Goal: Task Accomplishment & Management: Manage account settings

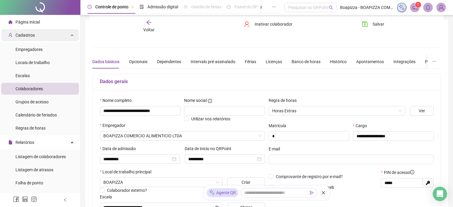
scroll to position [8, 0]
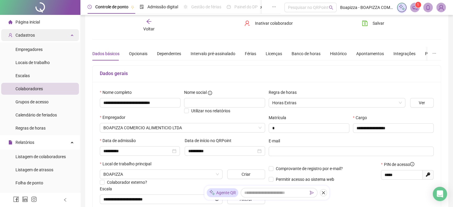
click at [38, 32] on div "Cadastros" at bounding box center [40, 35] width 78 height 12
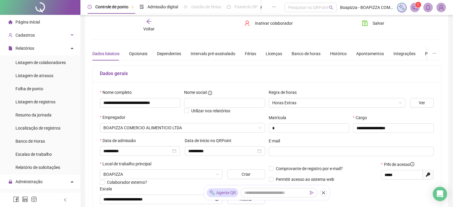
click at [43, 21] on li "Página inicial" at bounding box center [40, 22] width 78 height 12
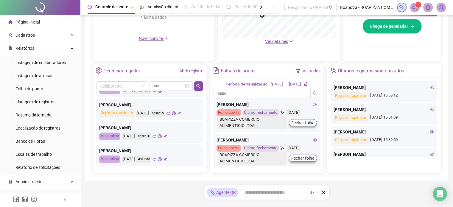
scroll to position [131, 0]
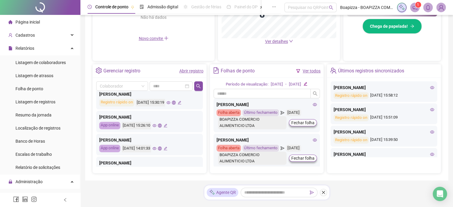
click at [156, 126] on icon "eye" at bounding box center [155, 126] width 4 height 4
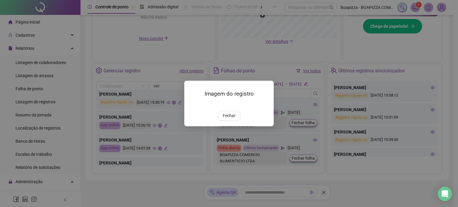
click at [191, 105] on img at bounding box center [191, 105] width 0 height 0
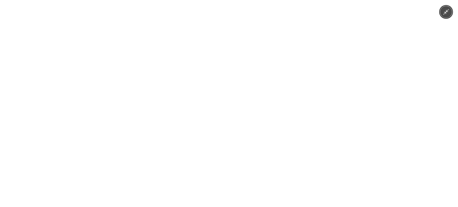
click at [137, 108] on div at bounding box center [229, 103] width 458 height 207
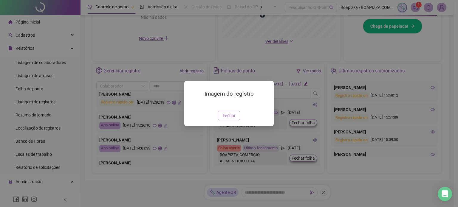
click at [228, 119] on span "Fechar" at bounding box center [229, 115] width 13 height 7
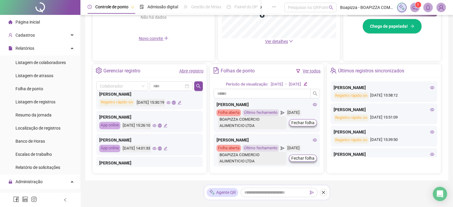
scroll to position [101, 0]
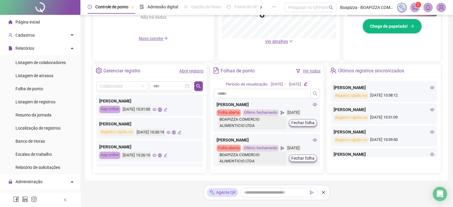
click at [170, 133] on icon "eye" at bounding box center [169, 132] width 4 height 4
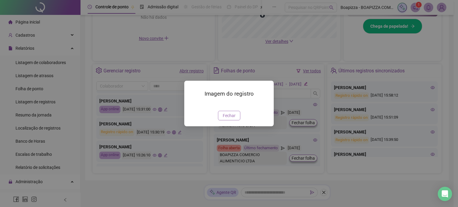
click at [227, 119] on span "Fechar" at bounding box center [229, 115] width 13 height 7
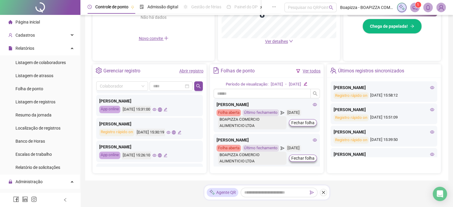
click at [156, 109] on icon "eye" at bounding box center [155, 109] width 4 height 3
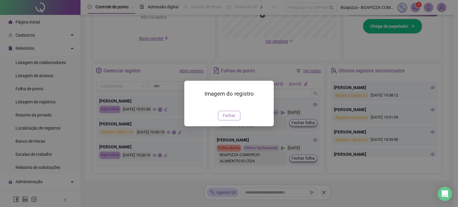
click at [231, 119] on span "Fechar" at bounding box center [229, 115] width 13 height 7
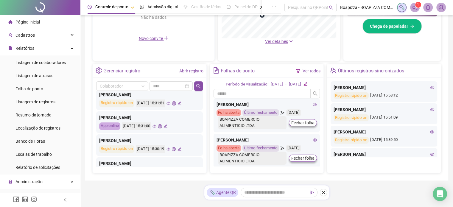
scroll to position [71, 0]
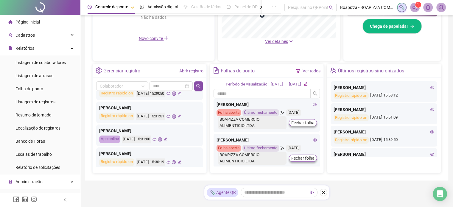
click at [170, 116] on icon "eye" at bounding box center [169, 116] width 4 height 4
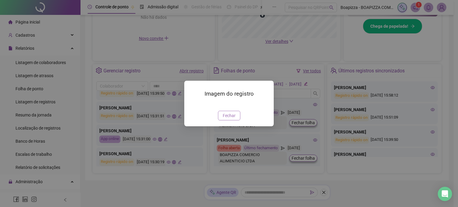
click at [228, 119] on span "Fechar" at bounding box center [229, 115] width 13 height 7
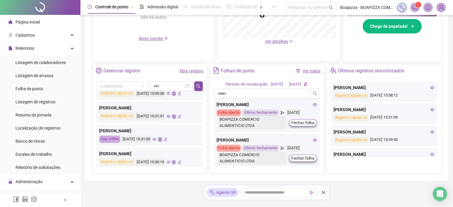
scroll to position [42, 0]
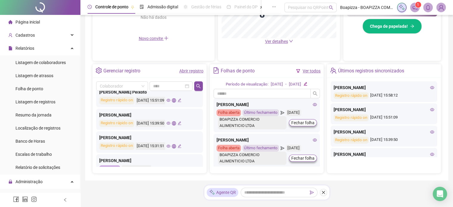
click at [170, 122] on icon "eye" at bounding box center [169, 123] width 4 height 4
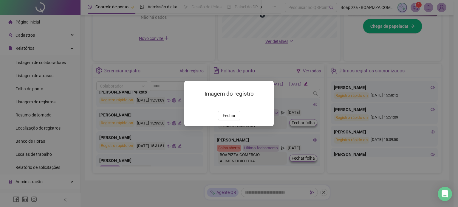
click at [191, 105] on img at bounding box center [191, 105] width 0 height 0
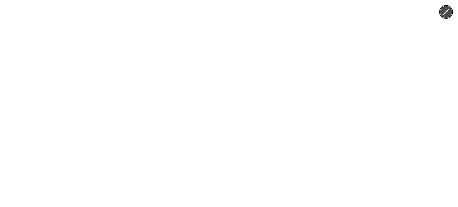
click at [230, 112] on img at bounding box center [229, 103] width 276 height 207
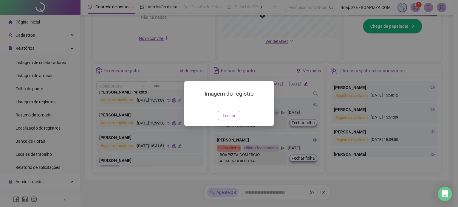
click at [227, 119] on span "Fechar" at bounding box center [229, 115] width 13 height 7
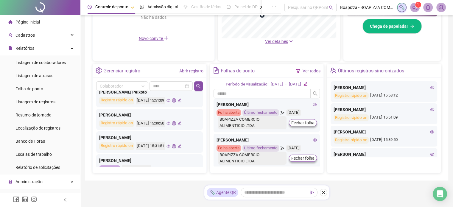
click at [170, 101] on icon "eye" at bounding box center [169, 100] width 4 height 3
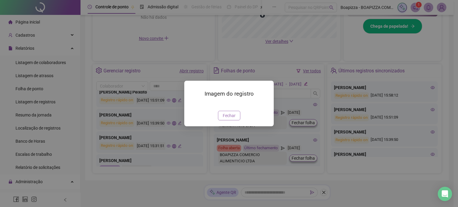
click at [232, 119] on span "Fechar" at bounding box center [229, 115] width 13 height 7
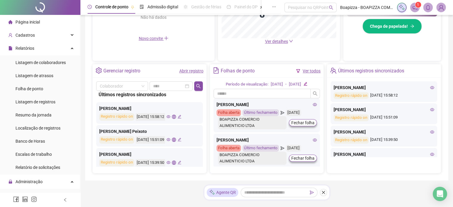
scroll to position [0, 0]
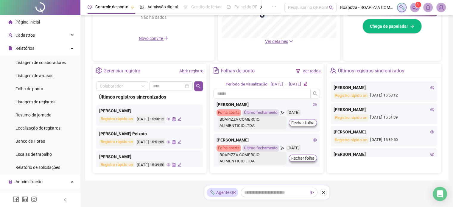
click at [170, 119] on icon "eye" at bounding box center [169, 119] width 4 height 3
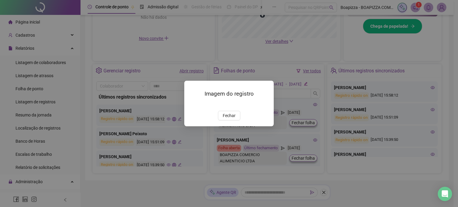
click at [191, 105] on img at bounding box center [191, 105] width 0 height 0
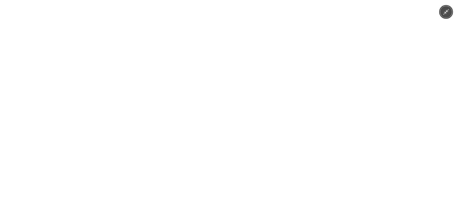
click at [234, 120] on img at bounding box center [229, 103] width 276 height 207
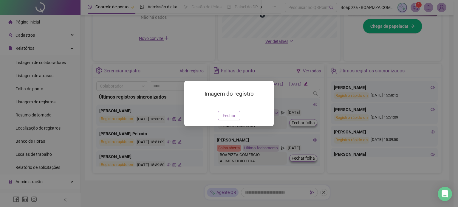
click at [228, 119] on span "Fechar" at bounding box center [229, 115] width 13 height 7
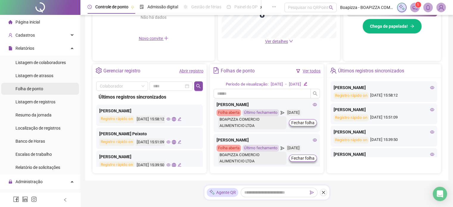
click at [43, 91] on span "Folha de ponto" at bounding box center [29, 88] width 28 height 5
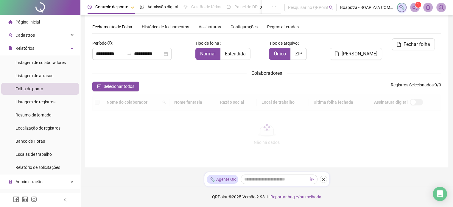
type input "**********"
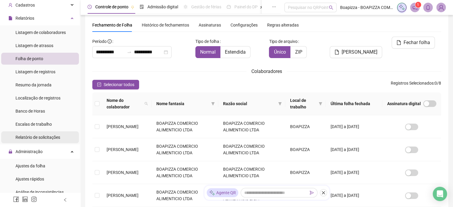
scroll to position [60, 0]
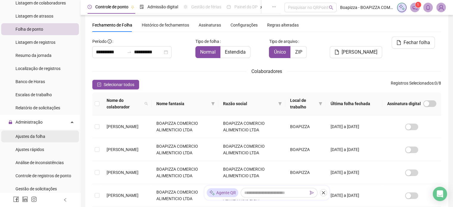
click at [35, 137] on span "Ajustes da folha" at bounding box center [30, 136] width 30 height 5
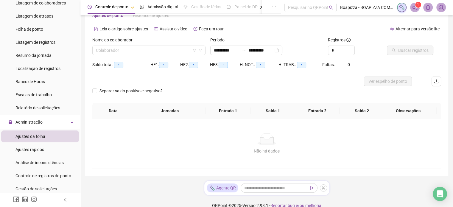
type input "**********"
click at [112, 50] on input "search" at bounding box center [146, 50] width 101 height 9
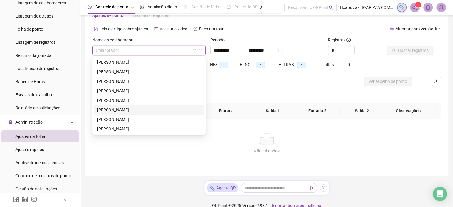
click at [108, 109] on div "[PERSON_NAME]" at bounding box center [149, 110] width 104 height 7
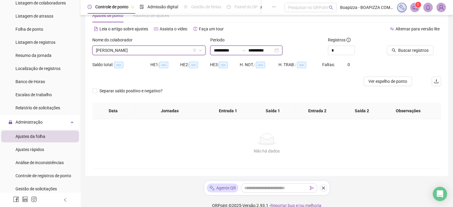
click at [223, 52] on input "**********" at bounding box center [226, 50] width 25 height 7
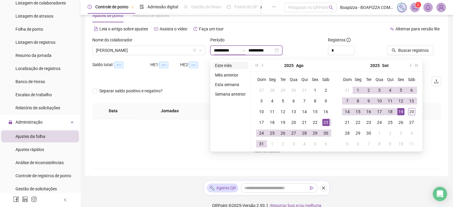
type input "**********"
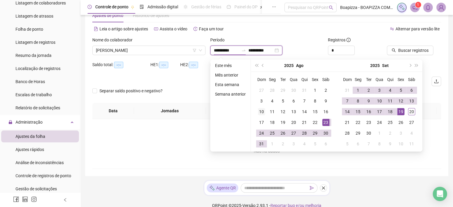
type input "**********"
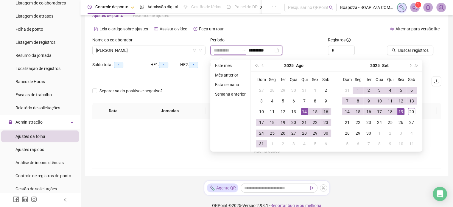
type input "**********"
click at [327, 111] on div "16" at bounding box center [325, 111] width 7 height 7
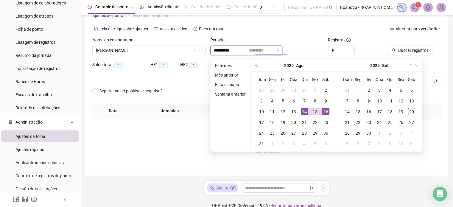
type input "**********"
click at [327, 110] on div "16" at bounding box center [325, 111] width 7 height 7
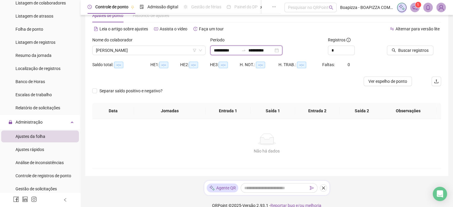
click at [232, 52] on input "**********" at bounding box center [226, 50] width 25 height 7
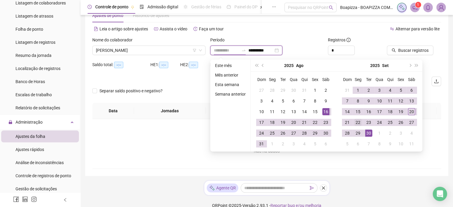
type input "**********"
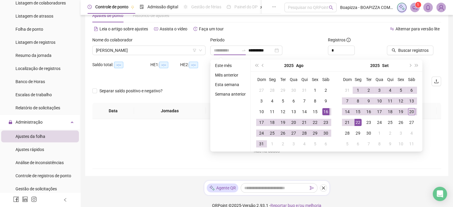
click at [357, 123] on div "22" at bounding box center [358, 122] width 7 height 7
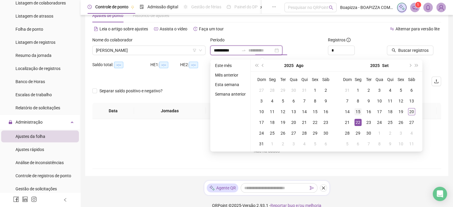
type input "**********"
click at [358, 112] on div "15" at bounding box center [358, 111] width 7 height 7
type input "**********"
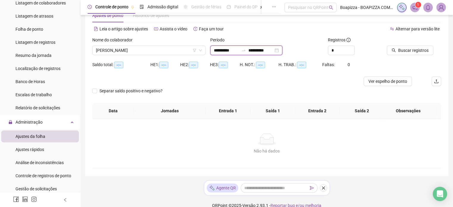
click at [273, 52] on input "**********" at bounding box center [260, 50] width 25 height 7
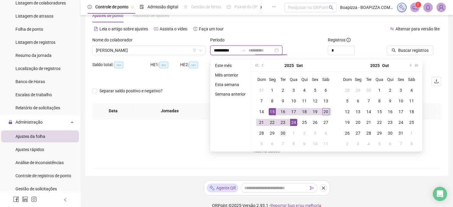
type input "**********"
click at [283, 131] on div "30" at bounding box center [282, 133] width 7 height 7
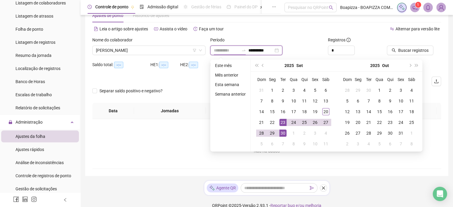
type input "**********"
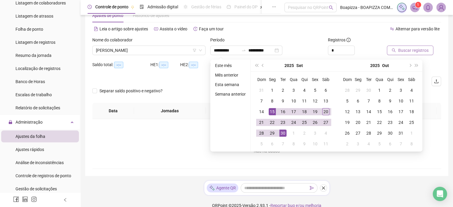
click at [401, 51] on span "Buscar registros" at bounding box center [413, 50] width 30 height 7
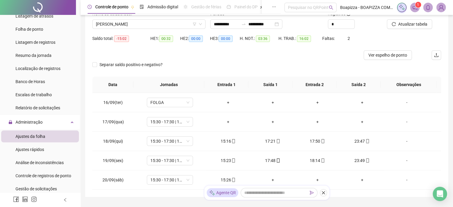
scroll to position [74, 0]
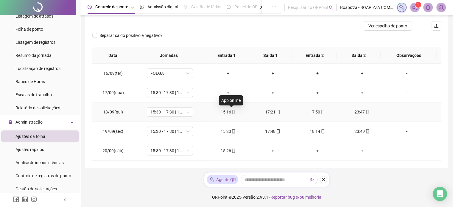
click at [231, 111] on icon "mobile" at bounding box center [233, 112] width 4 height 4
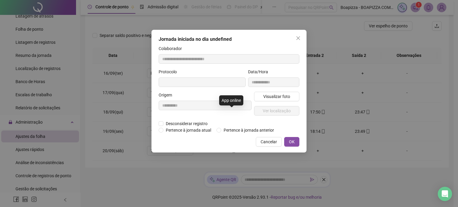
type input "**********"
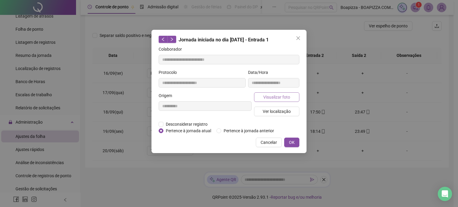
click at [268, 96] on span "Visualizar foto" at bounding box center [276, 97] width 27 height 7
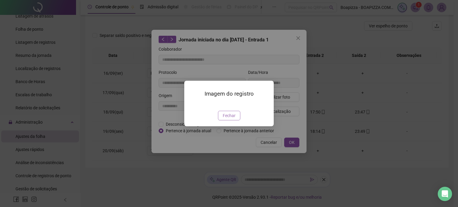
click at [229, 119] on span "Fechar" at bounding box center [229, 115] width 13 height 7
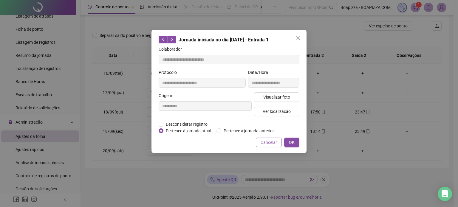
click at [266, 141] on span "Cancelar" at bounding box center [268, 142] width 16 height 7
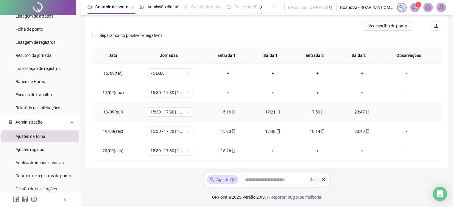
click at [276, 112] on icon "mobile" at bounding box center [278, 112] width 4 height 4
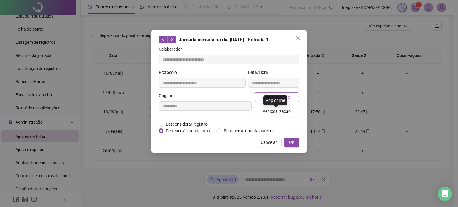
type input "**********"
click at [281, 97] on span "Visualizar foto" at bounding box center [276, 97] width 27 height 7
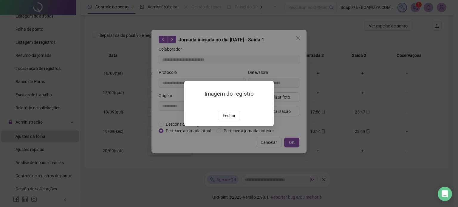
click at [191, 105] on img at bounding box center [191, 105] width 0 height 0
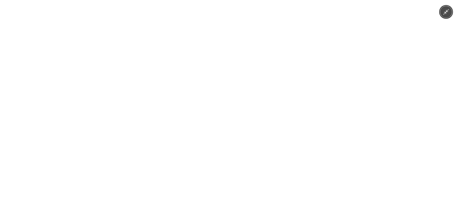
click at [231, 114] on img at bounding box center [228, 103] width 155 height 207
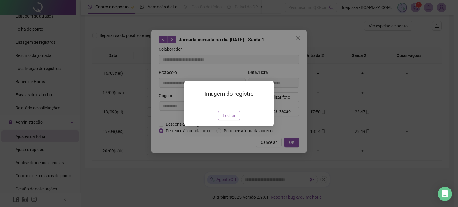
click at [228, 119] on span "Fechar" at bounding box center [229, 115] width 13 height 7
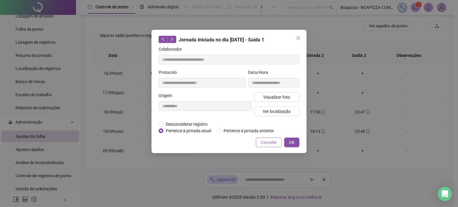
click at [261, 143] on span "Cancelar" at bounding box center [268, 142] width 16 height 7
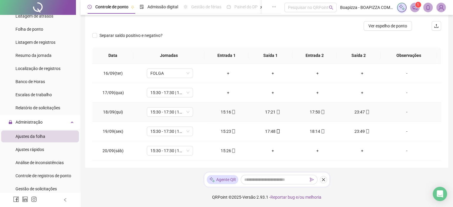
click at [322, 111] on icon "mobile" at bounding box center [323, 112] width 3 height 4
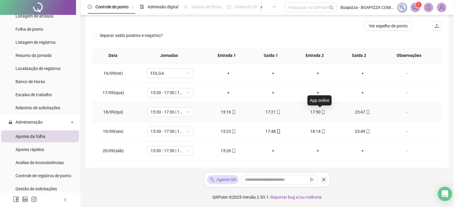
type input "**********"
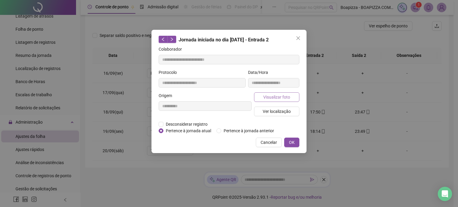
click at [276, 99] on span "Visualizar foto" at bounding box center [276, 97] width 27 height 7
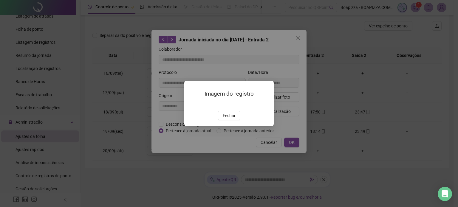
click at [191, 105] on img at bounding box center [191, 105] width 0 height 0
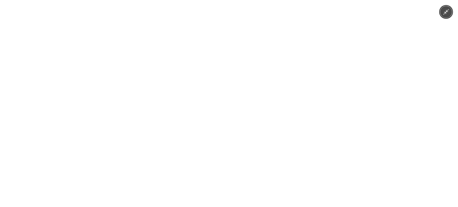
click at [234, 130] on img at bounding box center [228, 103] width 155 height 207
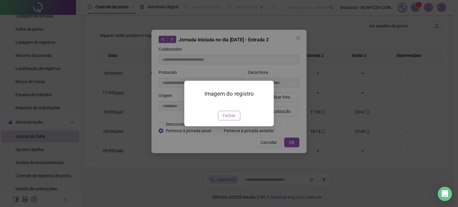
click at [230, 119] on span "Fechar" at bounding box center [229, 115] width 13 height 7
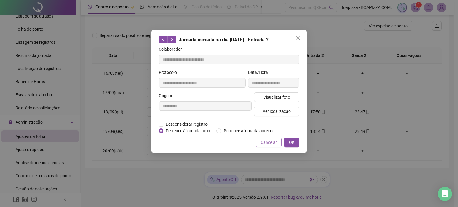
drag, startPoint x: 262, startPoint y: 143, endPoint x: 365, endPoint y: 114, distance: 107.3
click at [262, 143] on span "Cancelar" at bounding box center [268, 142] width 16 height 7
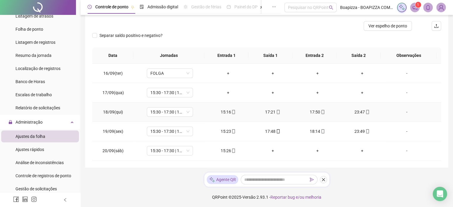
click at [366, 110] on icon "mobile" at bounding box center [368, 112] width 4 height 4
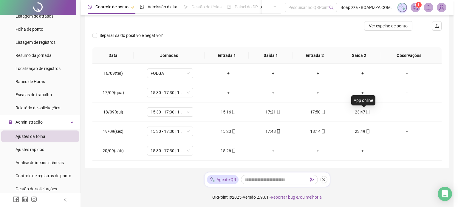
type input "**********"
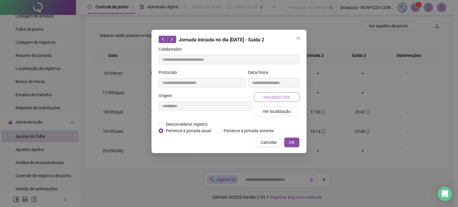
click at [283, 96] on span "Visualizar foto" at bounding box center [276, 97] width 27 height 7
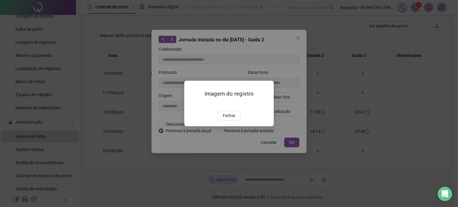
click at [191, 105] on img at bounding box center [191, 105] width 0 height 0
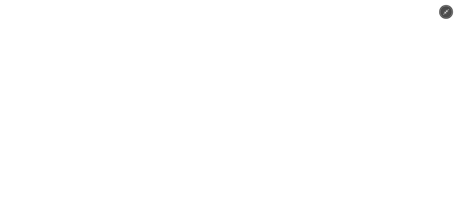
click at [232, 126] on img at bounding box center [228, 103] width 155 height 207
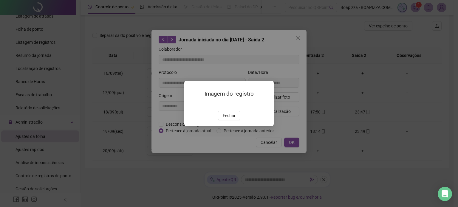
click at [191, 105] on img at bounding box center [191, 105] width 0 height 0
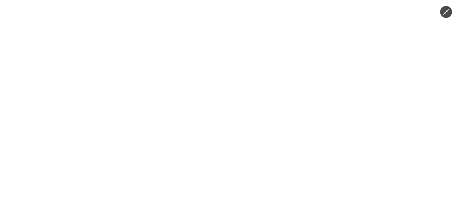
click at [231, 112] on img at bounding box center [228, 103] width 155 height 207
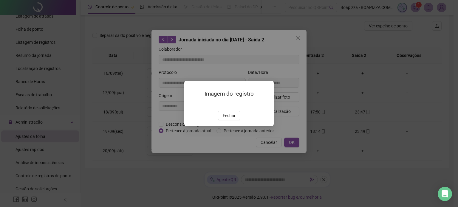
drag, startPoint x: 226, startPoint y: 147, endPoint x: 245, endPoint y: 139, distance: 20.3
click at [226, 119] on span "Fechar" at bounding box center [229, 115] width 13 height 7
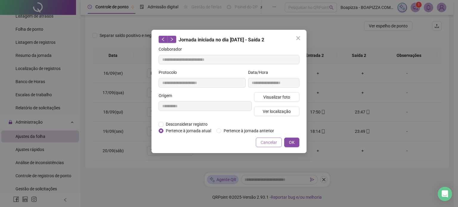
click at [271, 142] on span "Cancelar" at bounding box center [268, 142] width 16 height 7
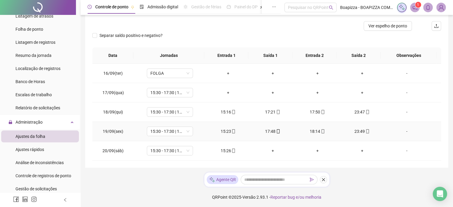
click at [234, 130] on div "15:23" at bounding box center [228, 131] width 35 height 7
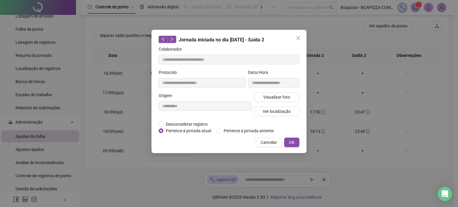
type input "**********"
click at [278, 98] on span "Visualizar foto" at bounding box center [276, 97] width 27 height 7
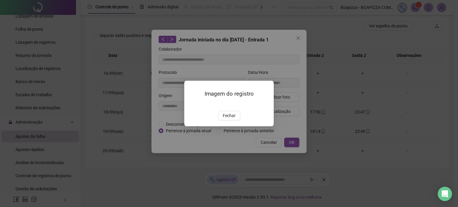
click at [191, 105] on img at bounding box center [191, 105] width 0 height 0
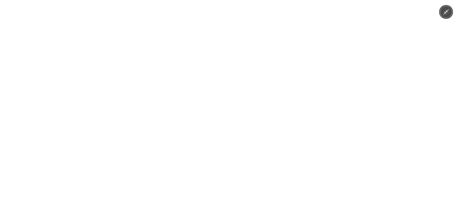
click at [232, 116] on img at bounding box center [228, 103] width 155 height 207
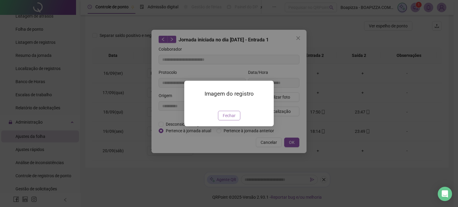
click at [225, 119] on span "Fechar" at bounding box center [229, 115] width 13 height 7
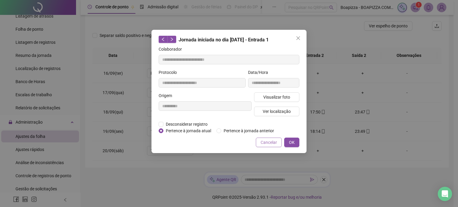
click at [266, 142] on span "Cancelar" at bounding box center [268, 142] width 16 height 7
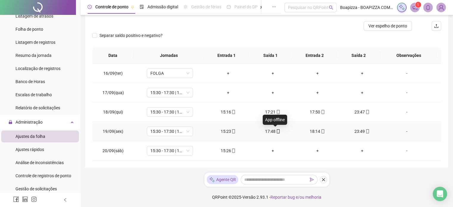
click at [276, 131] on icon "mobile" at bounding box center [278, 131] width 4 height 4
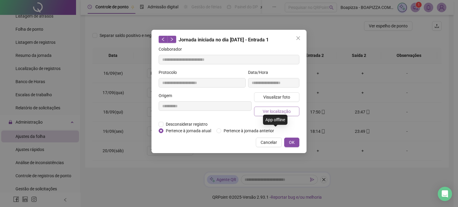
type input "**********"
click at [282, 94] on span "Visualizar foto" at bounding box center [276, 97] width 27 height 7
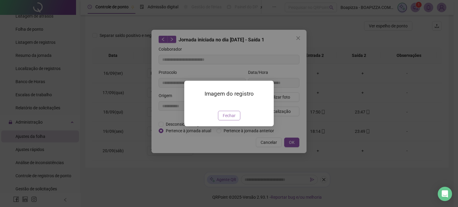
click at [228, 119] on span "Fechar" at bounding box center [229, 115] width 13 height 7
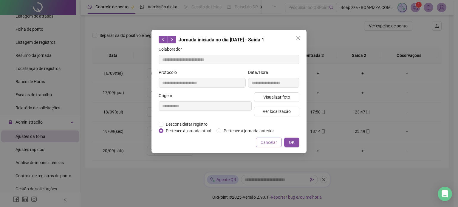
click at [266, 142] on span "Cancelar" at bounding box center [268, 142] width 16 height 7
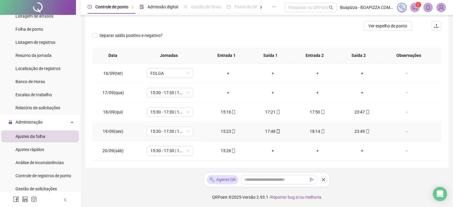
click at [321, 130] on icon "mobile" at bounding box center [323, 131] width 4 height 4
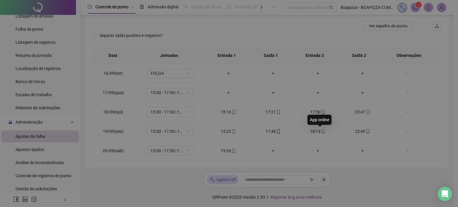
type input "**********"
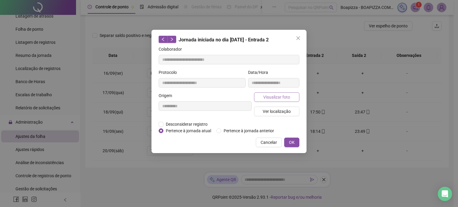
click at [279, 99] on span "Visualizar foto" at bounding box center [276, 97] width 27 height 7
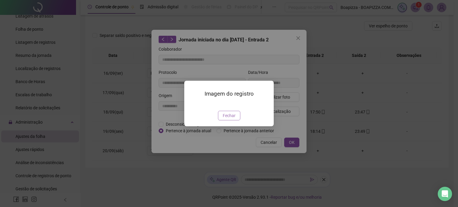
click at [230, 119] on span "Fechar" at bounding box center [229, 115] width 13 height 7
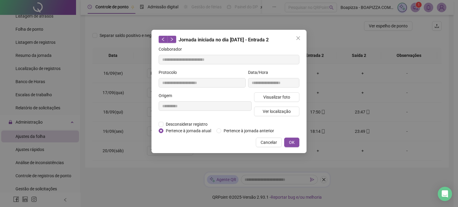
click at [271, 143] on span "Cancelar" at bounding box center [268, 142] width 16 height 7
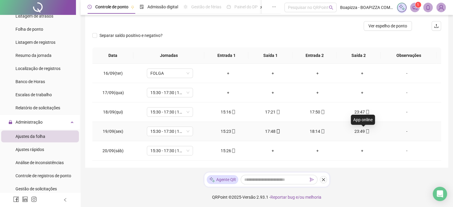
click at [366, 130] on icon "mobile" at bounding box center [368, 131] width 4 height 4
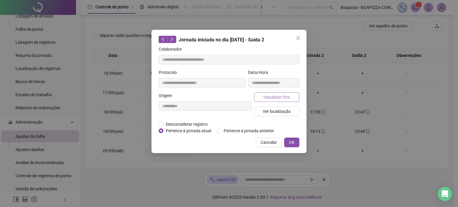
click at [272, 94] on span "Visualizar foto" at bounding box center [276, 97] width 27 height 7
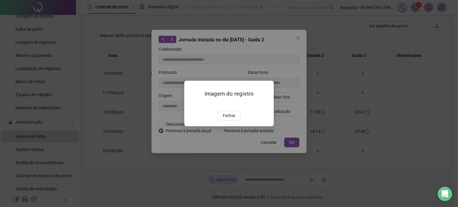
click at [191, 105] on img at bounding box center [191, 105] width 0 height 0
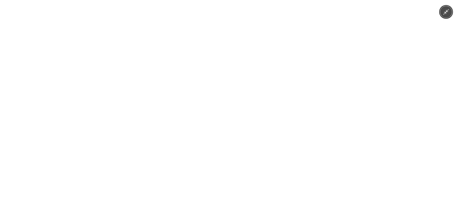
click at [232, 116] on img at bounding box center [228, 103] width 155 height 207
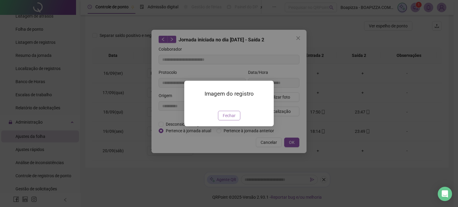
click at [227, 119] on span "Fechar" at bounding box center [229, 115] width 13 height 7
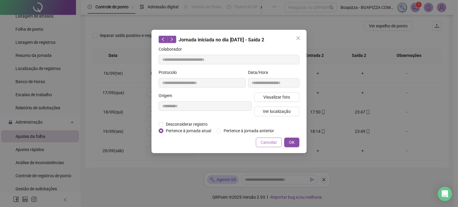
click at [270, 142] on span "Cancelar" at bounding box center [268, 142] width 16 height 7
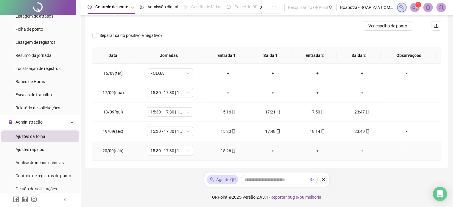
click at [231, 150] on icon "mobile" at bounding box center [233, 151] width 4 height 4
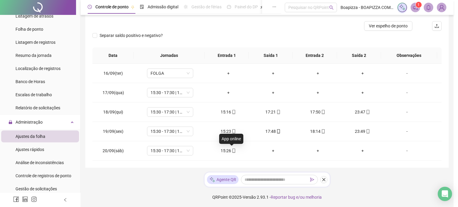
type input "**********"
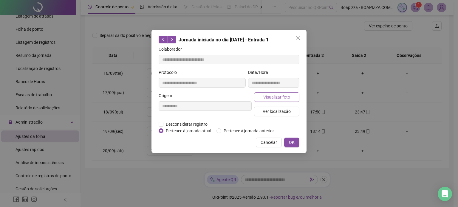
click at [272, 99] on span "Visualizar foto" at bounding box center [276, 97] width 27 height 7
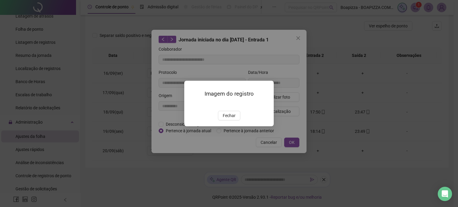
click at [229, 119] on span "Fechar" at bounding box center [229, 115] width 13 height 7
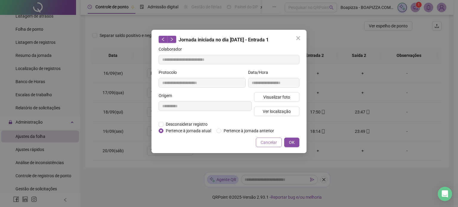
click at [267, 142] on span "Cancelar" at bounding box center [268, 142] width 16 height 7
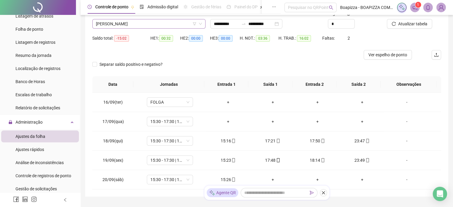
scroll to position [14, 0]
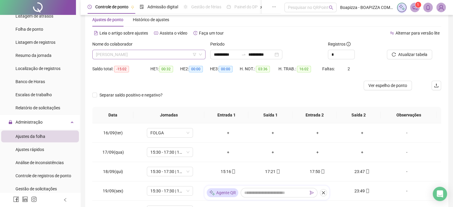
click at [136, 55] on span "[PERSON_NAME]" at bounding box center [149, 54] width 106 height 9
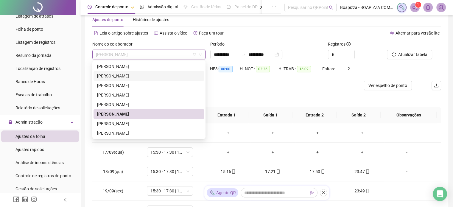
click at [130, 77] on div "[PERSON_NAME]" at bounding box center [149, 76] width 104 height 7
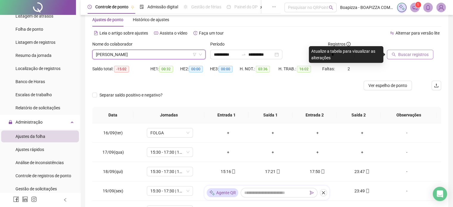
click at [398, 52] on span "Buscar registros" at bounding box center [413, 54] width 30 height 7
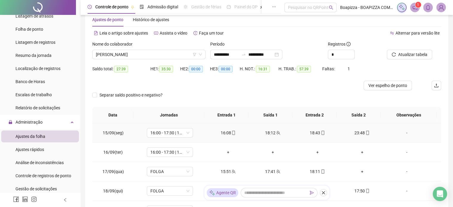
click at [232, 132] on icon "mobile" at bounding box center [233, 133] width 4 height 4
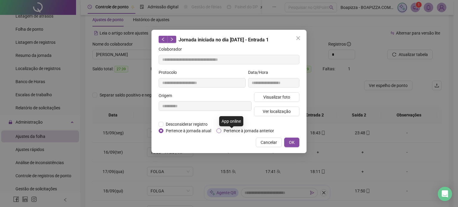
type input "**********"
click at [271, 94] on span "Visualizar foto" at bounding box center [276, 97] width 27 height 7
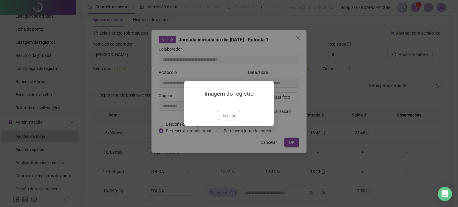
click at [230, 119] on span "Fechar" at bounding box center [229, 115] width 13 height 7
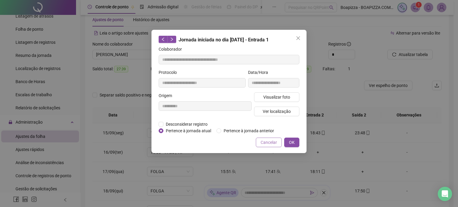
click at [264, 142] on span "Cancelar" at bounding box center [268, 142] width 16 height 7
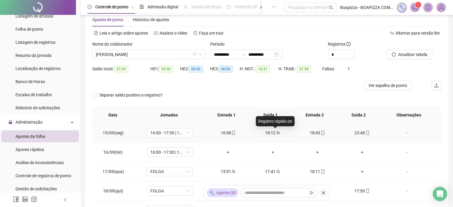
click at [276, 132] on icon "team" at bounding box center [278, 133] width 4 height 4
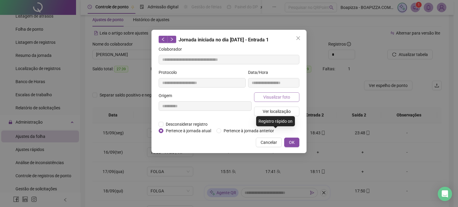
type input "**********"
click at [273, 97] on span "Visualizar foto" at bounding box center [276, 97] width 27 height 7
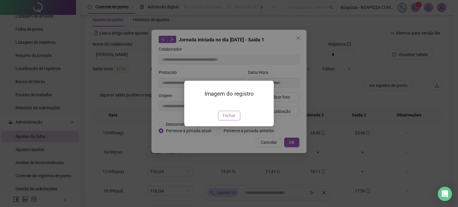
click at [233, 119] on span "Fechar" at bounding box center [229, 115] width 13 height 7
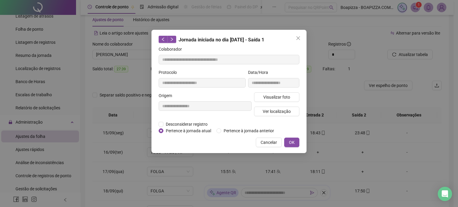
drag, startPoint x: 265, startPoint y: 142, endPoint x: 313, endPoint y: 128, distance: 49.4
click at [266, 142] on span "Cancelar" at bounding box center [268, 142] width 16 height 7
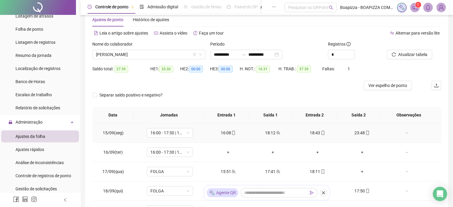
click at [322, 133] on div "18:43" at bounding box center [317, 133] width 35 height 7
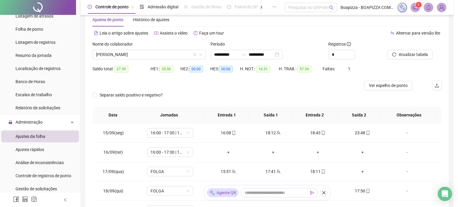
type input "**********"
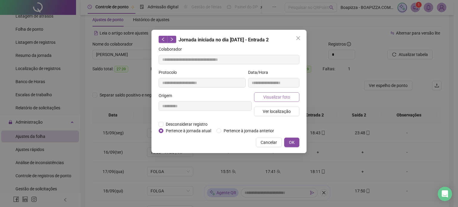
click at [282, 97] on span "Visualizar foto" at bounding box center [276, 97] width 27 height 7
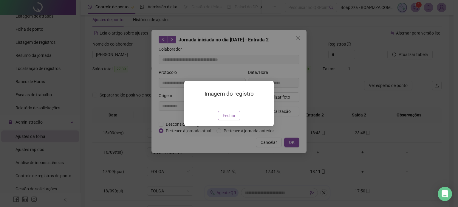
click at [230, 119] on span "Fechar" at bounding box center [229, 115] width 13 height 7
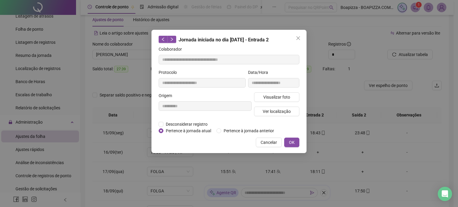
drag, startPoint x: 271, startPoint y: 144, endPoint x: 343, endPoint y: 133, distance: 72.1
click at [272, 144] on span "Cancelar" at bounding box center [268, 142] width 16 height 7
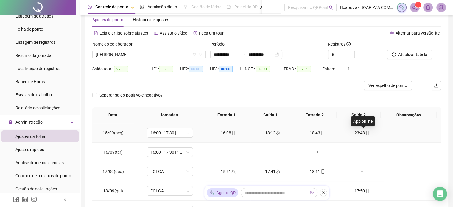
click at [366, 134] on icon "mobile" at bounding box center [367, 133] width 3 height 4
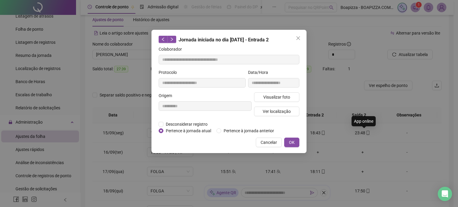
type input "**********"
click at [287, 100] on button "Visualizar foto" at bounding box center [276, 97] width 45 height 10
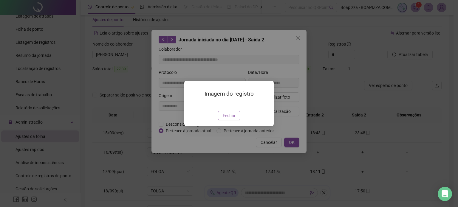
click at [232, 119] on span "Fechar" at bounding box center [229, 115] width 13 height 7
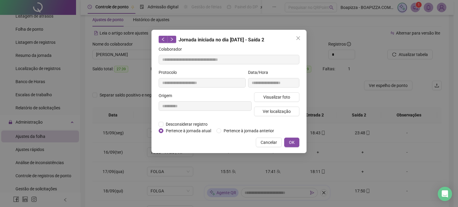
click at [262, 139] on button "Cancelar" at bounding box center [269, 143] width 26 height 10
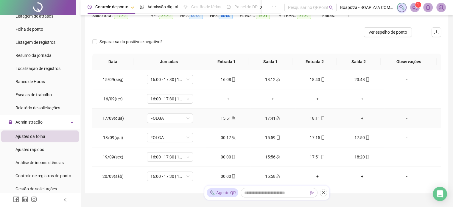
scroll to position [74, 0]
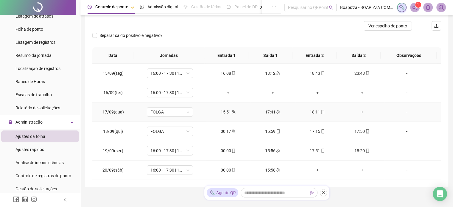
click at [321, 113] on icon "mobile" at bounding box center [323, 112] width 4 height 4
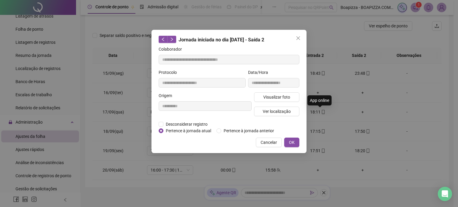
type input "**********"
click at [286, 93] on button "Visualizar foto" at bounding box center [276, 97] width 45 height 10
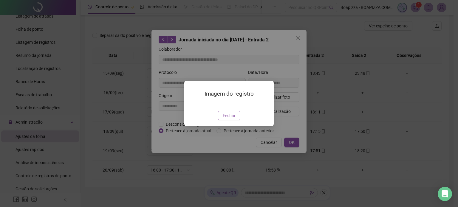
click at [225, 119] on span "Fechar" at bounding box center [229, 115] width 13 height 7
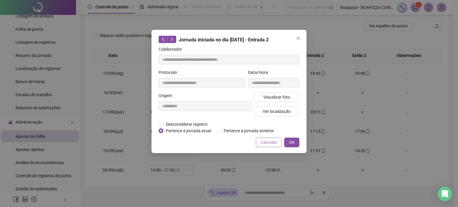
click at [266, 142] on span "Cancelar" at bounding box center [268, 142] width 16 height 7
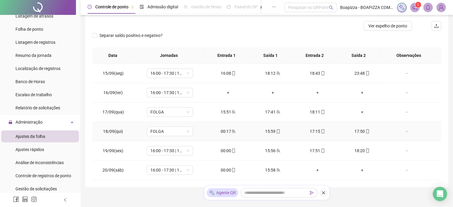
click at [234, 132] on icon "team" at bounding box center [233, 131] width 4 height 4
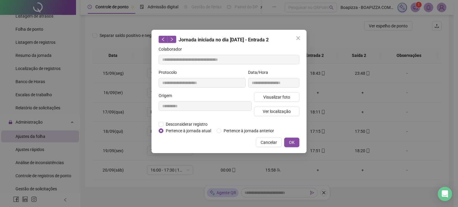
type input "**********"
click at [283, 95] on span "Visualizar foto" at bounding box center [276, 97] width 27 height 7
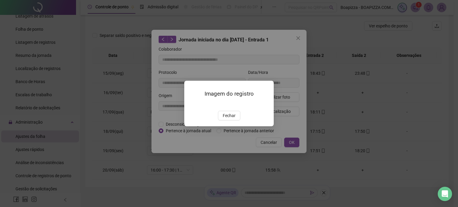
click at [226, 126] on div "Imagem do registro Fechar" at bounding box center [228, 104] width 89 height 46
click at [230, 119] on span "Fechar" at bounding box center [229, 115] width 13 height 7
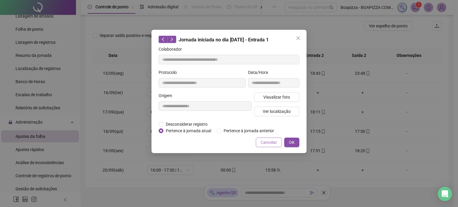
click at [272, 144] on span "Cancelar" at bounding box center [268, 142] width 16 height 7
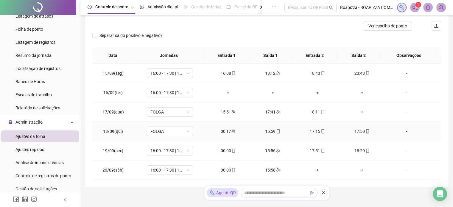
click at [279, 130] on div "15:59" at bounding box center [272, 131] width 35 height 7
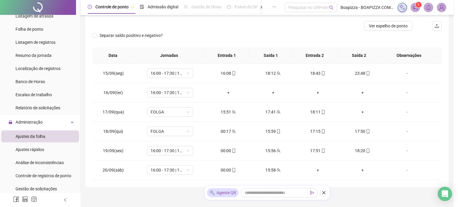
type input "**********"
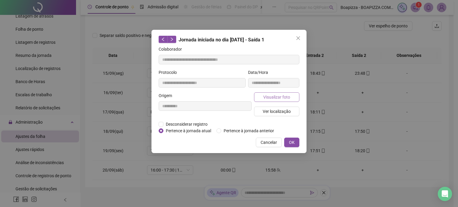
click at [279, 96] on span "Visualizar foto" at bounding box center [276, 97] width 27 height 7
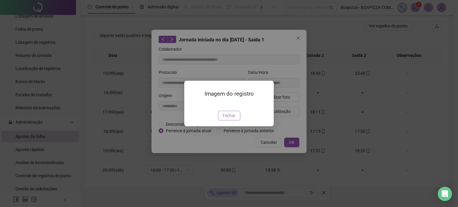
click at [228, 119] on span "Fechar" at bounding box center [229, 115] width 13 height 7
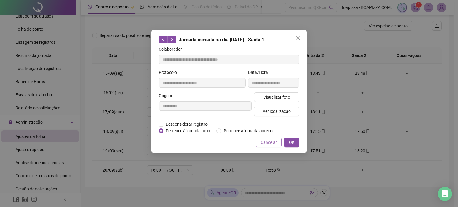
click at [261, 145] on button "Cancelar" at bounding box center [269, 143] width 26 height 10
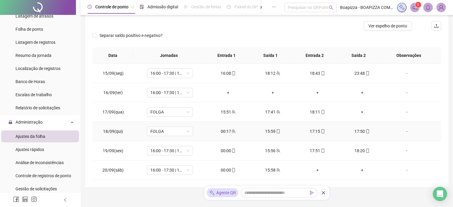
click at [320, 129] on span at bounding box center [322, 131] width 5 height 5
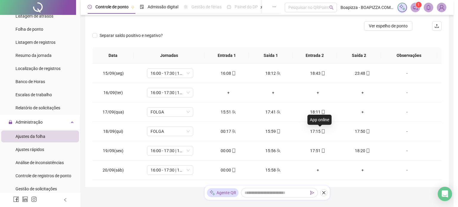
type input "**********"
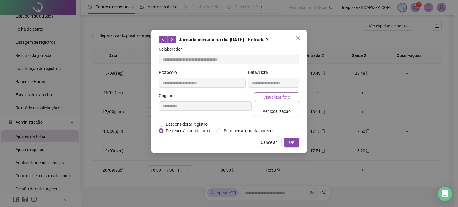
click at [284, 96] on span "Visualizar foto" at bounding box center [276, 97] width 27 height 7
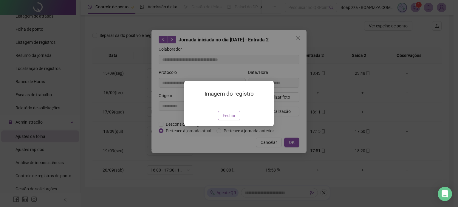
click at [221, 120] on button "Fechar" at bounding box center [229, 116] width 22 height 10
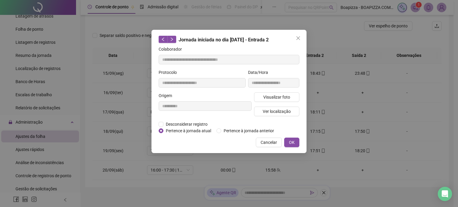
drag, startPoint x: 267, startPoint y: 141, endPoint x: 357, endPoint y: 129, distance: 91.1
click at [267, 141] on span "Cancelar" at bounding box center [268, 142] width 16 height 7
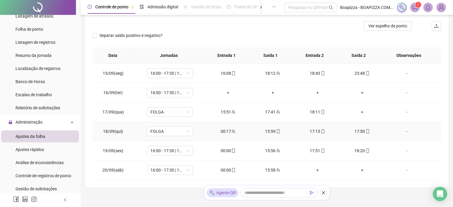
click at [366, 131] on icon "mobile" at bounding box center [368, 131] width 4 height 4
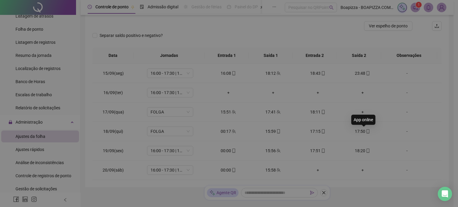
type input "**********"
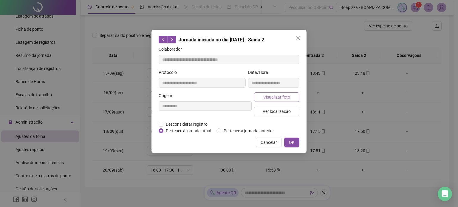
click at [268, 101] on button "Visualizar foto" at bounding box center [276, 97] width 45 height 10
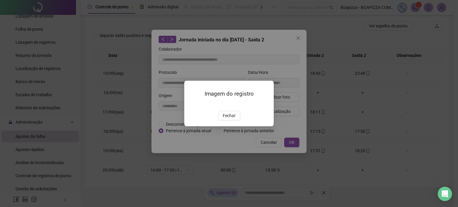
drag, startPoint x: 231, startPoint y: 148, endPoint x: 260, endPoint y: 140, distance: 30.3
click at [231, 119] on span "Fechar" at bounding box center [229, 115] width 13 height 7
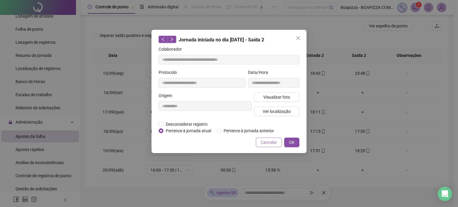
click at [270, 142] on span "Cancelar" at bounding box center [268, 142] width 16 height 7
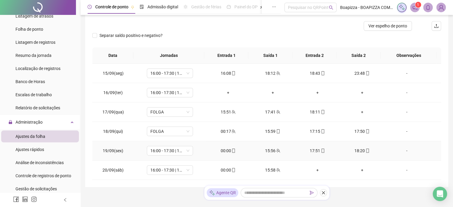
click at [233, 150] on icon "mobile" at bounding box center [233, 151] width 3 height 4
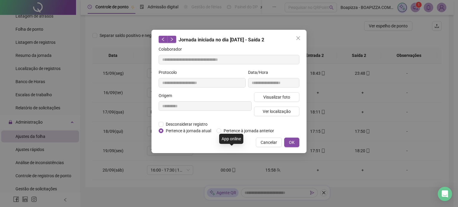
type input "**********"
click at [281, 99] on span "Visualizar foto" at bounding box center [276, 97] width 27 height 7
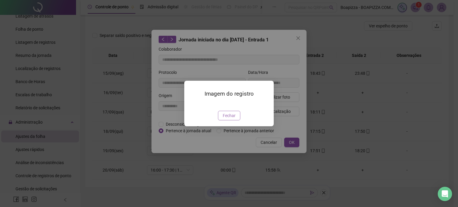
click at [228, 119] on span "Fechar" at bounding box center [229, 115] width 13 height 7
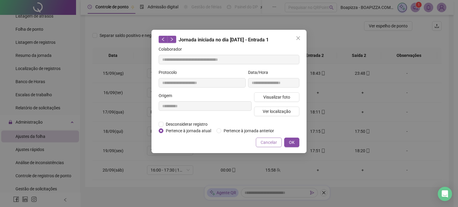
click at [260, 144] on button "Cancelar" at bounding box center [269, 143] width 26 height 10
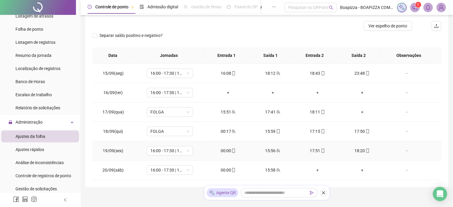
click at [278, 149] on div "15:56" at bounding box center [272, 150] width 35 height 7
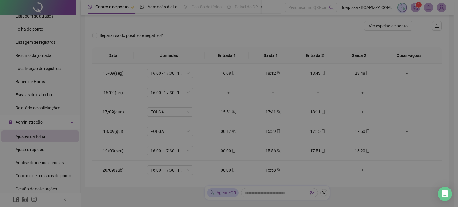
type input "**********"
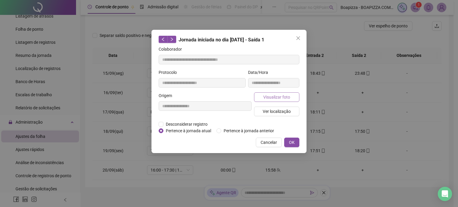
click at [288, 96] on span "Visualizar foto" at bounding box center [276, 97] width 27 height 7
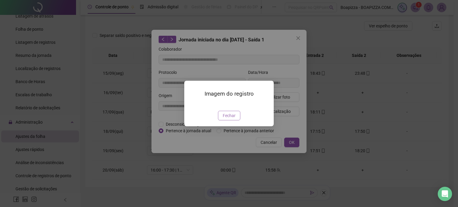
click at [225, 119] on span "Fechar" at bounding box center [229, 115] width 13 height 7
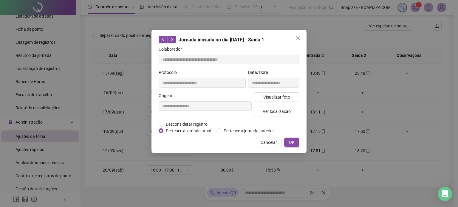
click at [269, 143] on span "Cancelar" at bounding box center [268, 142] width 16 height 7
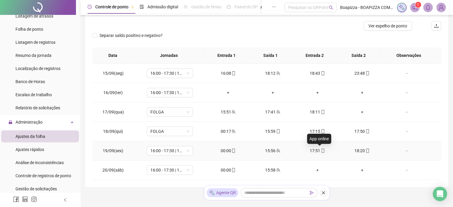
click at [321, 150] on icon "mobile" at bounding box center [323, 151] width 4 height 4
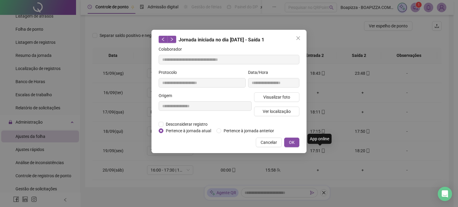
type input "**********"
click at [291, 99] on button "Visualizar foto" at bounding box center [276, 97] width 45 height 10
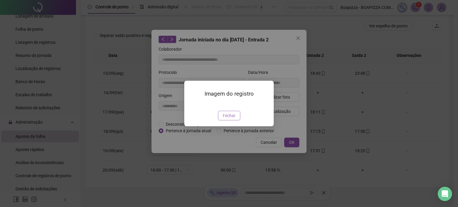
click at [226, 119] on span "Fechar" at bounding box center [229, 115] width 13 height 7
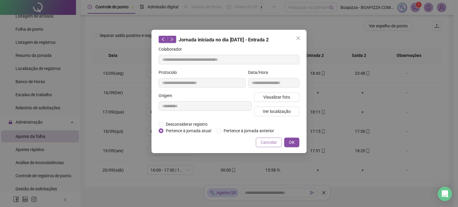
click at [258, 142] on button "Cancelar" at bounding box center [269, 143] width 26 height 10
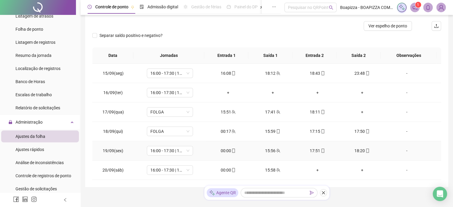
click at [366, 150] on icon "mobile" at bounding box center [368, 151] width 4 height 4
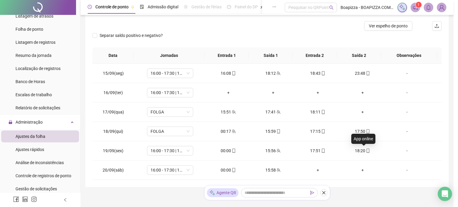
type input "**********"
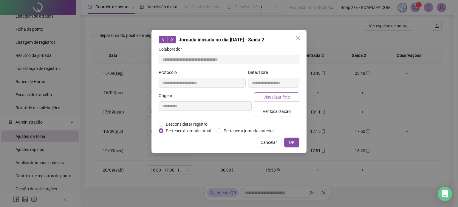
click at [290, 97] on button "Visualizar foto" at bounding box center [276, 97] width 45 height 10
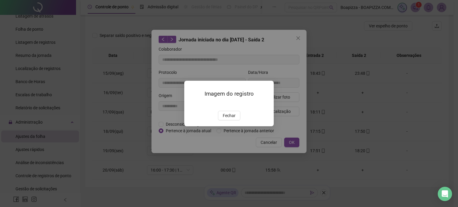
click at [232, 119] on span "Fechar" at bounding box center [229, 115] width 13 height 7
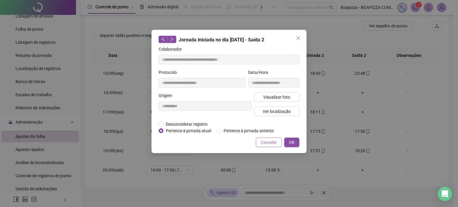
click at [270, 139] on span "Cancelar" at bounding box center [268, 142] width 16 height 7
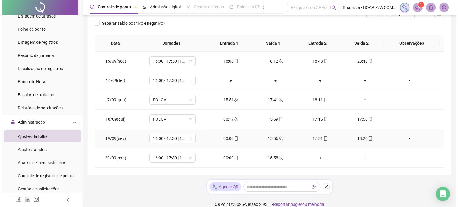
scroll to position [93, 0]
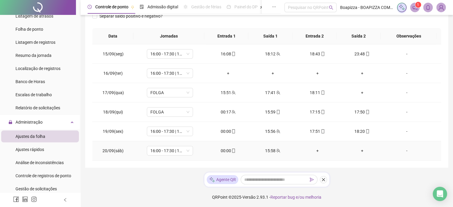
click at [234, 149] on div "00:00" at bounding box center [228, 150] width 35 height 7
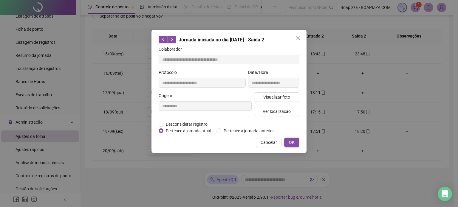
type input "**********"
click at [279, 97] on span "Visualizar foto" at bounding box center [276, 97] width 27 height 7
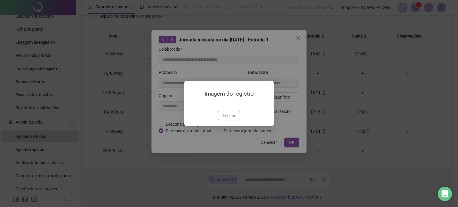
click at [223, 119] on span "Fechar" at bounding box center [229, 115] width 13 height 7
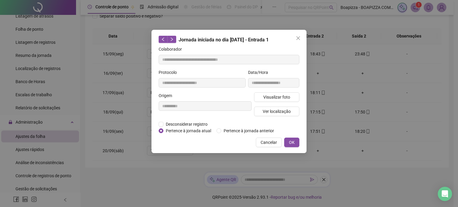
click at [266, 140] on span "Cancelar" at bounding box center [268, 142] width 16 height 7
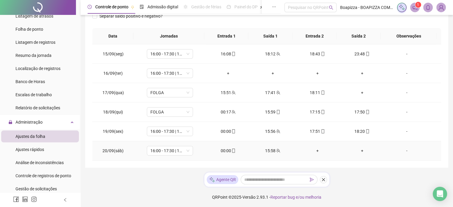
click at [277, 149] on icon "team" at bounding box center [278, 151] width 4 height 4
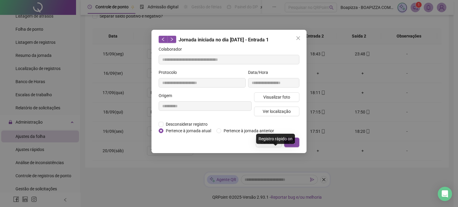
type input "**********"
click at [278, 97] on span "Visualizar foto" at bounding box center [276, 97] width 27 height 7
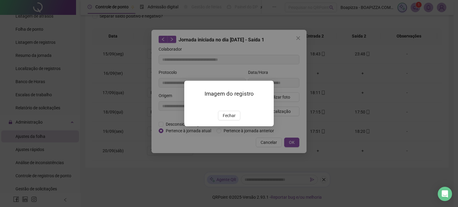
drag, startPoint x: 228, startPoint y: 138, endPoint x: 255, endPoint y: 138, distance: 27.1
click at [228, 119] on span "Fechar" at bounding box center [229, 115] width 13 height 7
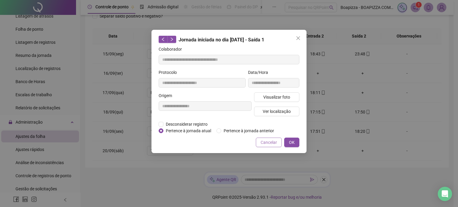
click at [268, 142] on span "Cancelar" at bounding box center [268, 142] width 16 height 7
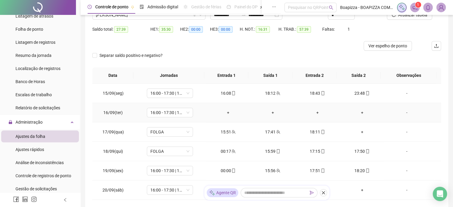
scroll to position [4, 0]
